Goal: Check status: Check status

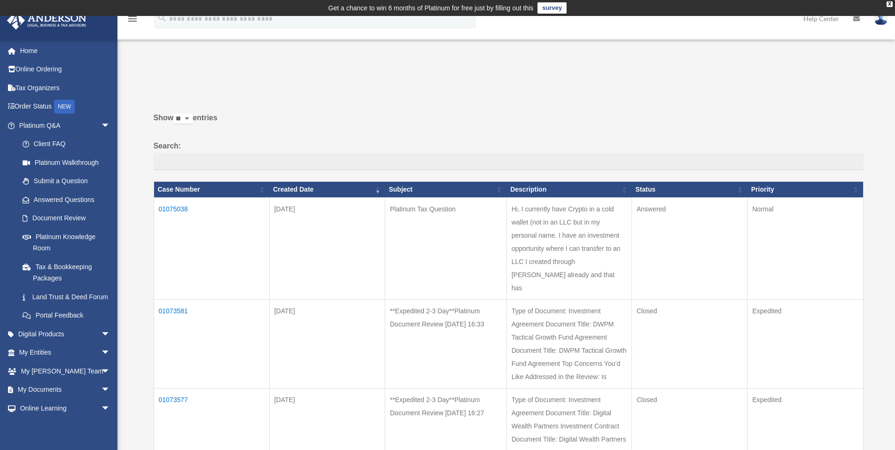
scroll to position [89, 0]
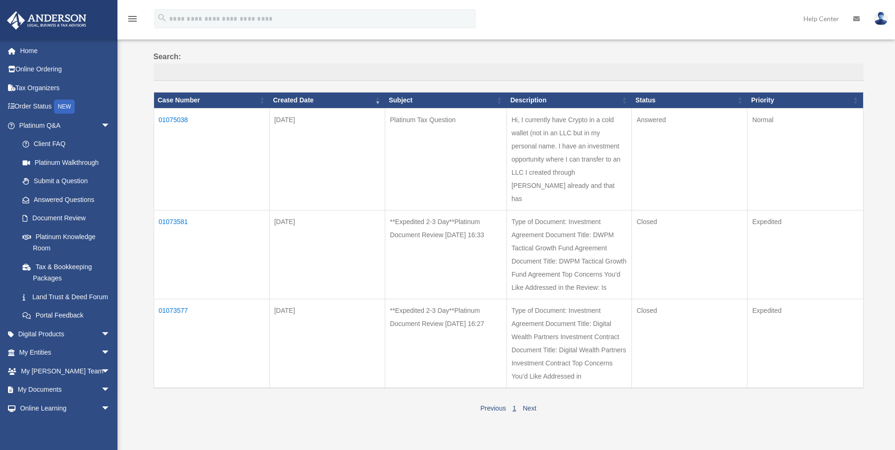
click at [176, 119] on td "01075038" at bounding box center [212, 159] width 116 height 102
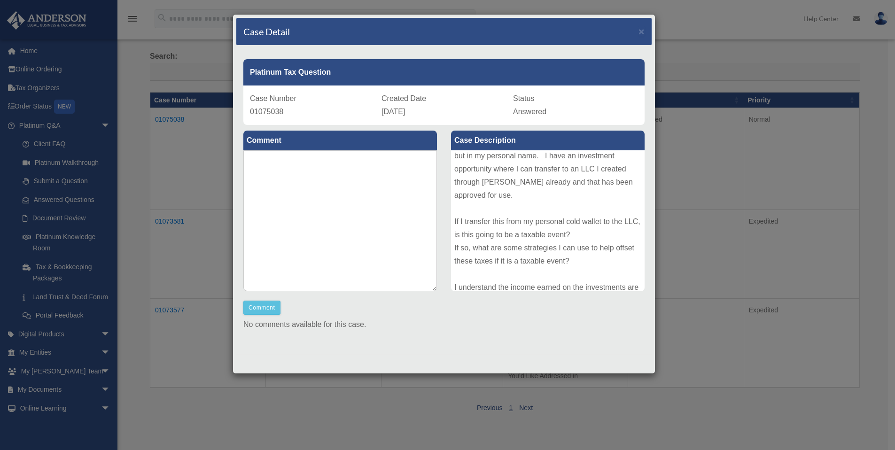
scroll to position [0, 0]
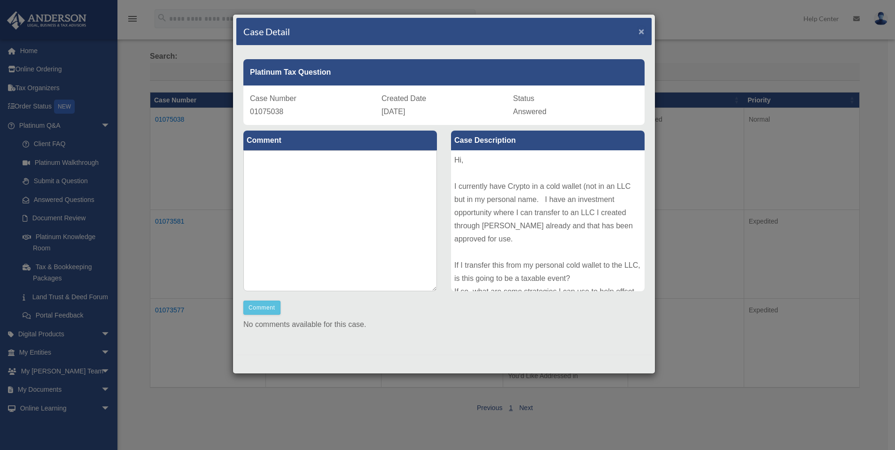
click at [641, 33] on span "×" at bounding box center [641, 31] width 6 height 11
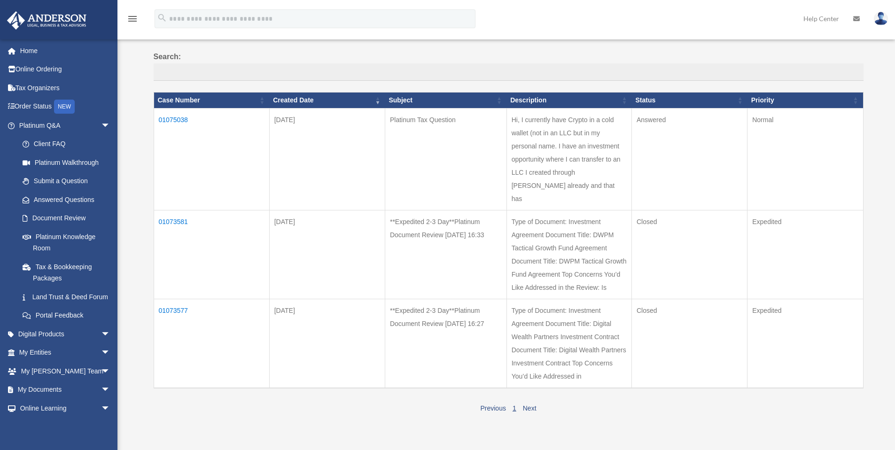
click at [654, 158] on td "Answered" at bounding box center [689, 159] width 116 height 102
click at [595, 155] on td "Hi, I currently have Crypto in a cold wallet (not in an LLC but in my personal …" at bounding box center [568, 159] width 125 height 102
click at [302, 145] on td "[DATE]" at bounding box center [327, 159] width 116 height 102
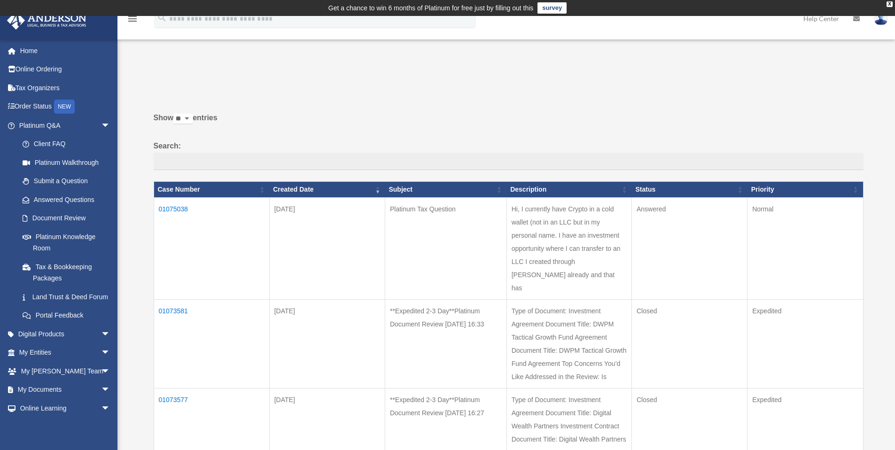
click at [176, 208] on td "01075038" at bounding box center [212, 248] width 116 height 102
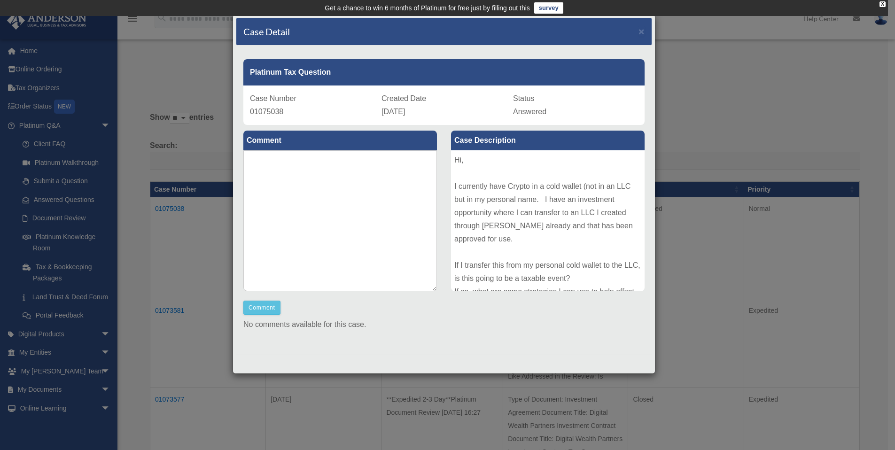
click at [276, 141] on label "Comment" at bounding box center [340, 141] width 194 height 20
click at [284, 190] on textarea at bounding box center [340, 220] width 194 height 141
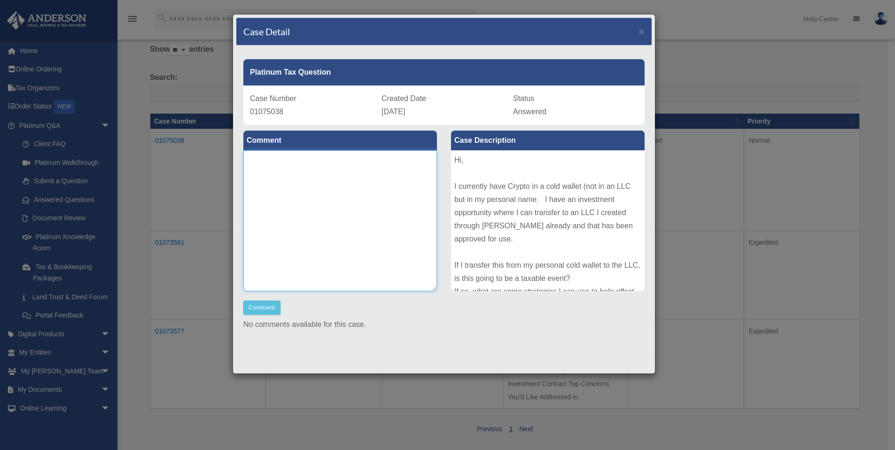
scroll to position [239, 0]
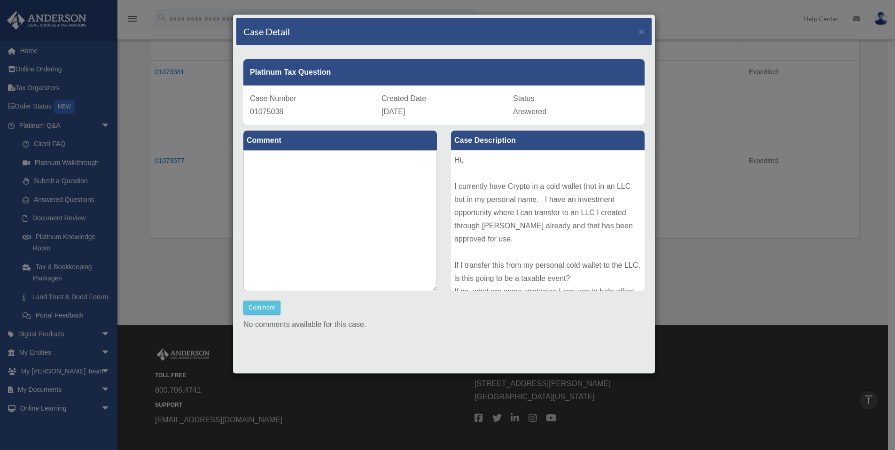
click at [513, 234] on div "Hi, I currently have Crypto in a cold wallet (not in an LLC but in my personal …" at bounding box center [548, 220] width 194 height 141
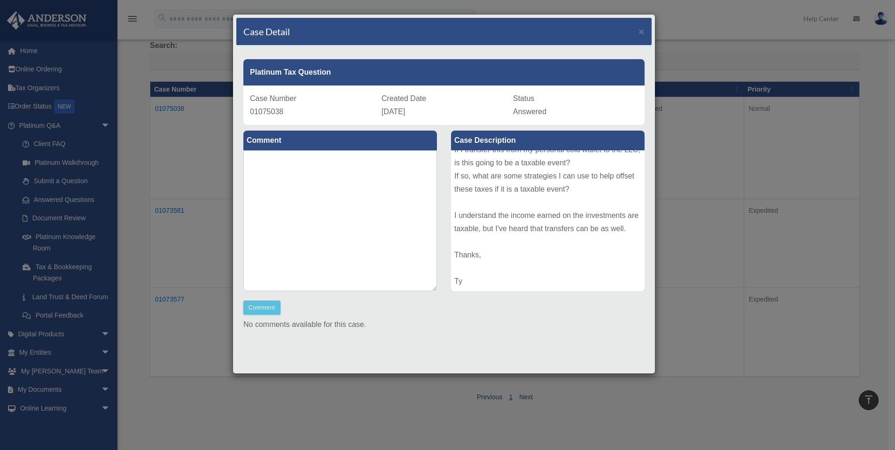
scroll to position [0, 0]
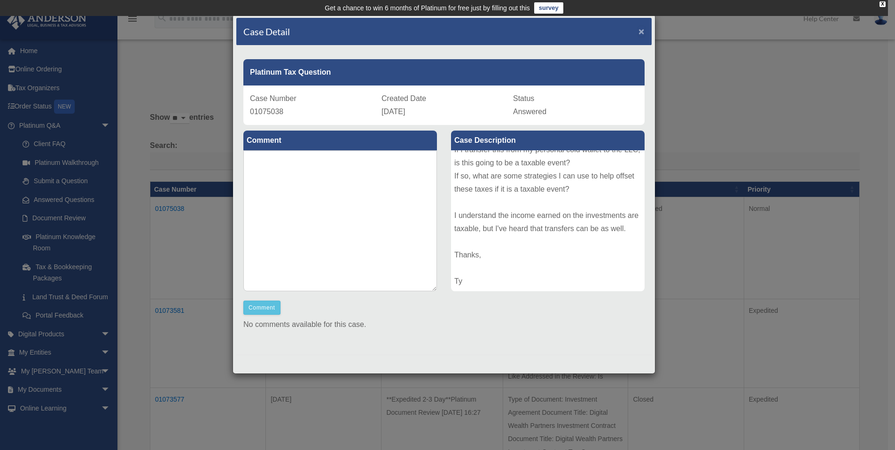
click at [643, 32] on span "×" at bounding box center [641, 31] width 6 height 11
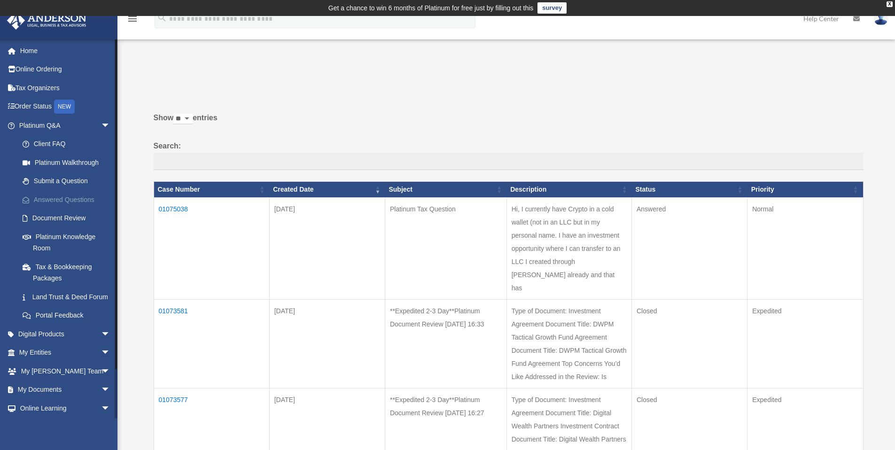
click at [78, 200] on link "Answered Questions" at bounding box center [68, 199] width 111 height 19
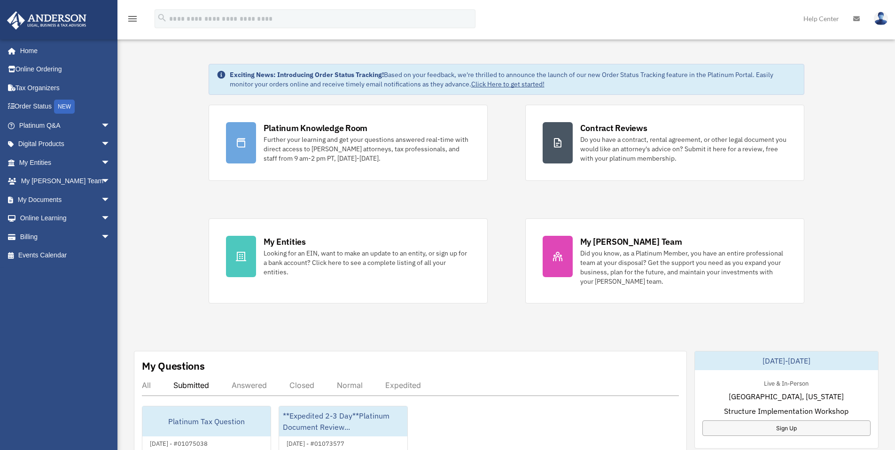
scroll to position [93, 0]
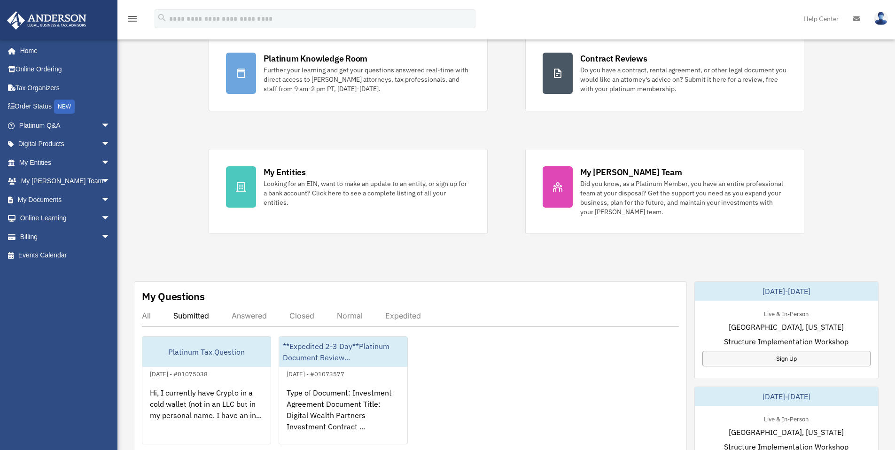
click at [247, 318] on div "Answered" at bounding box center [249, 315] width 35 height 9
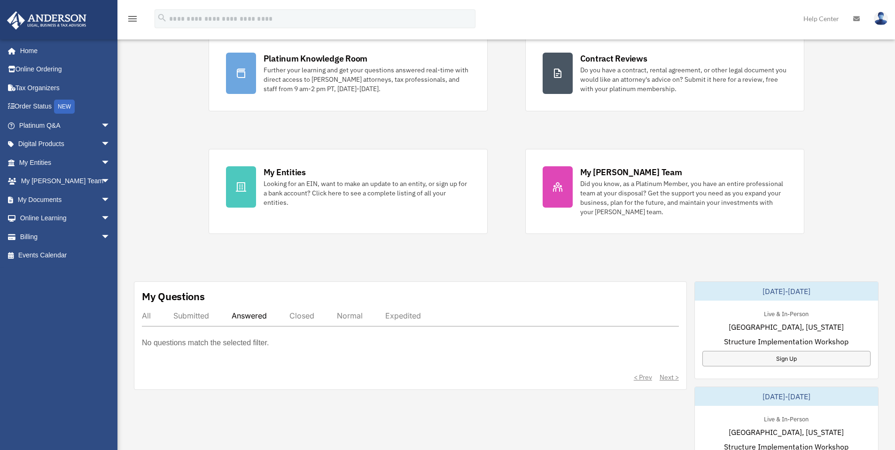
click at [198, 318] on div "Submitted" at bounding box center [191, 315] width 36 height 9
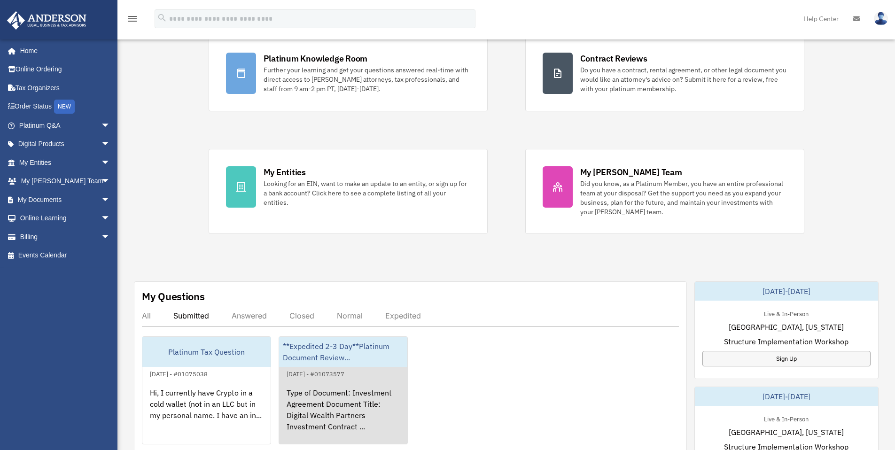
click at [343, 367] on link "**Expedited 2-3 Day**Platinum Document Review... August 11, 2025 - #01073577 Ty…" at bounding box center [343, 390] width 129 height 108
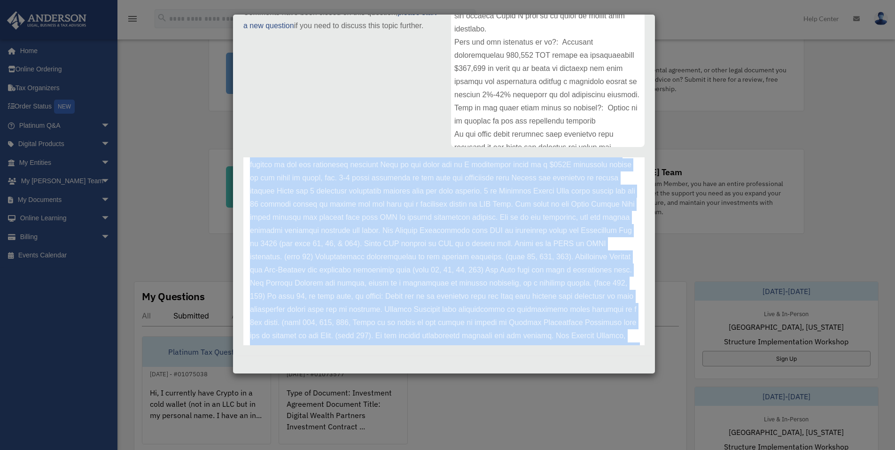
scroll to position [0, 0]
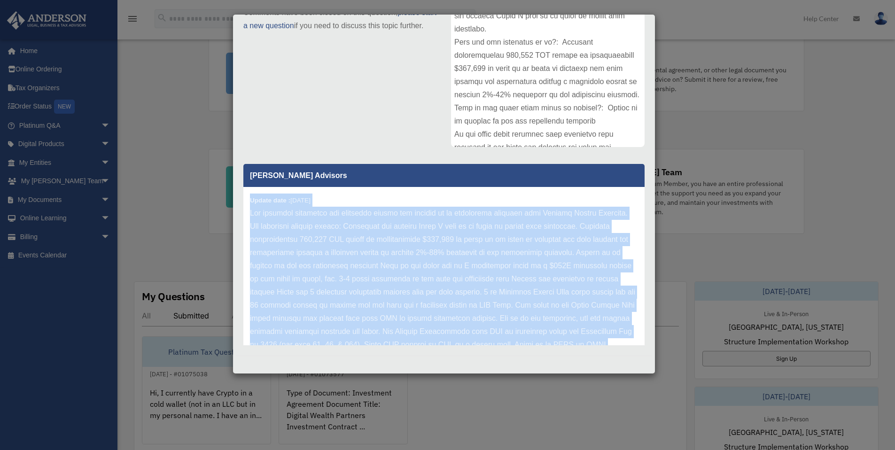
drag, startPoint x: 485, startPoint y: 317, endPoint x: 249, endPoint y: 204, distance: 261.3
click at [249, 204] on div "Update date : 08-12-2025" at bounding box center [443, 423] width 401 height 473
copy div "Update date : 08-12-2025 The document submitted for expedited review are relate…"
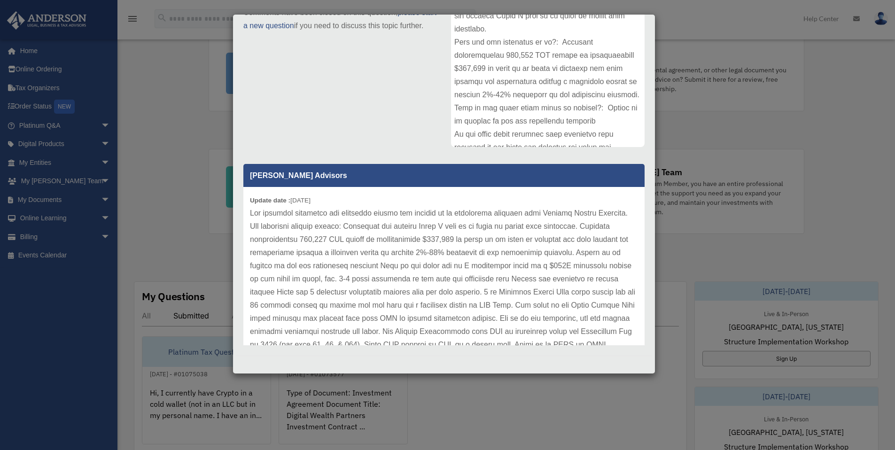
click at [162, 111] on div "Case Detail × **Expedited 2-3 Day**Platinum Document Review 08/11/2025 16:27 Ca…" at bounding box center [447, 225] width 895 height 450
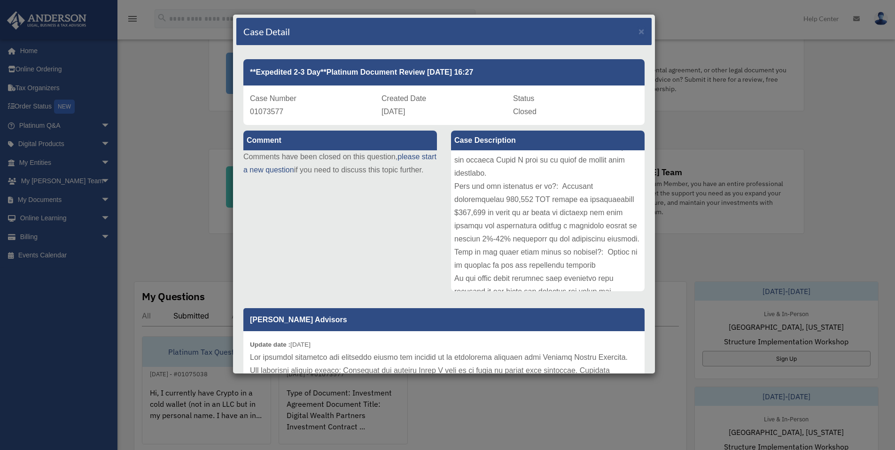
drag, startPoint x: 182, startPoint y: 158, endPoint x: 182, endPoint y: 152, distance: 6.1
click at [182, 152] on div "Case Detail × **Expedited 2-3 Day**Platinum Document Review 08/11/2025 16:27 Ca…" at bounding box center [447, 225] width 895 height 450
